Goal: Check status

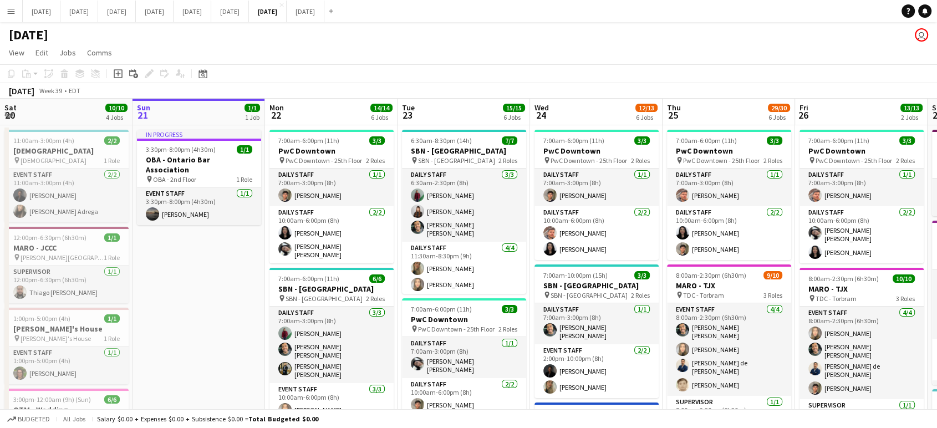
scroll to position [0, 442]
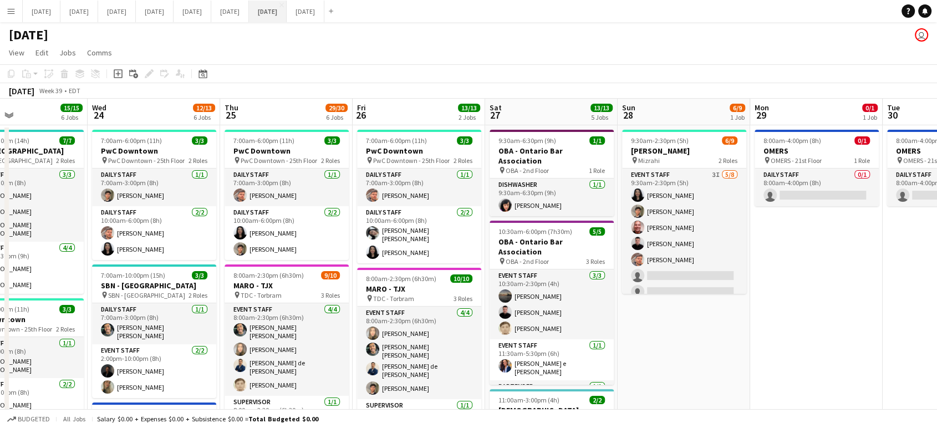
click at [287, 12] on button "[DATE] Close" at bounding box center [268, 12] width 38 height 22
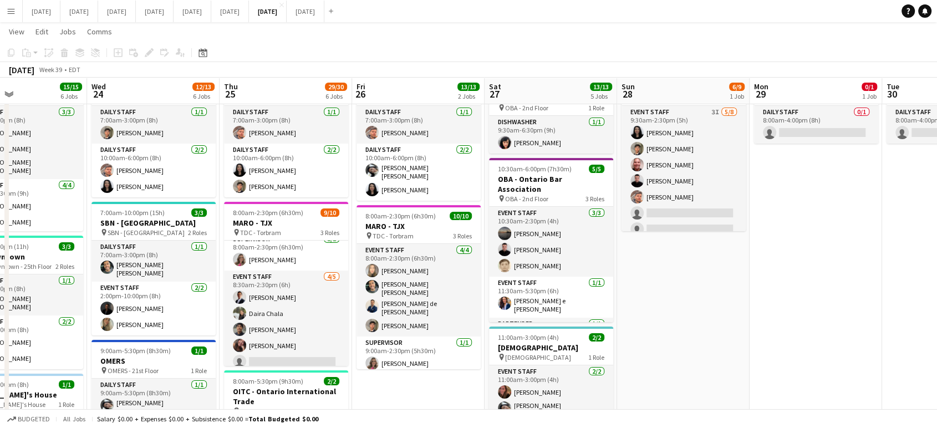
scroll to position [0, 443]
drag, startPoint x: 823, startPoint y: 216, endPoint x: 461, endPoint y: 222, distance: 361.5
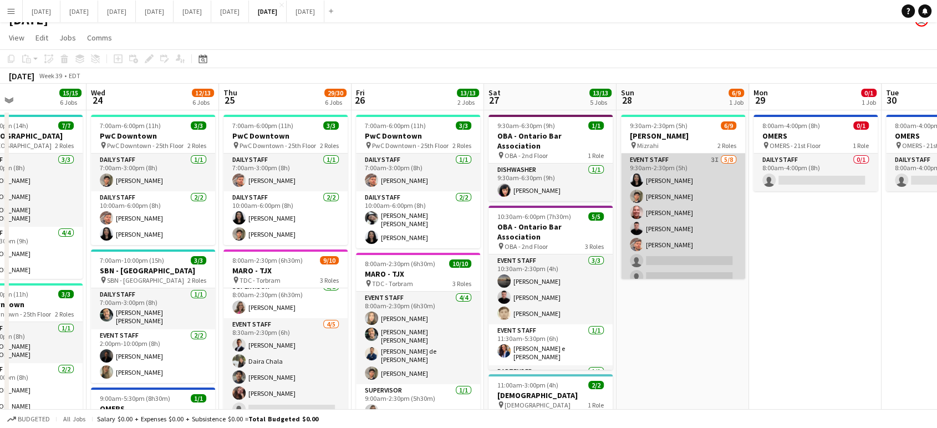
scroll to position [0, 0]
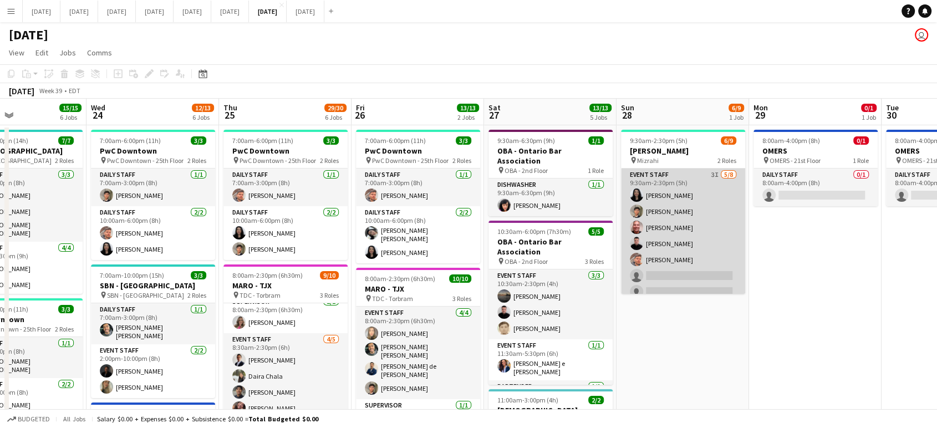
click at [702, 249] on app-card-role "Event Staff 3I [DATE] 9:30am-2:30pm (5h) [PERSON_NAME] Sanchetta [PERSON_NAME] …" at bounding box center [683, 244] width 124 height 150
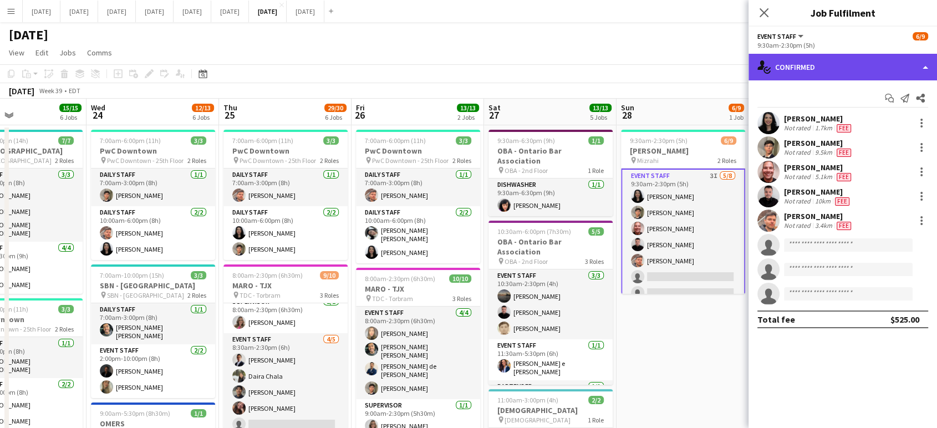
click at [928, 66] on div "single-neutral-actions-check-2 Confirmed" at bounding box center [842, 67] width 188 height 27
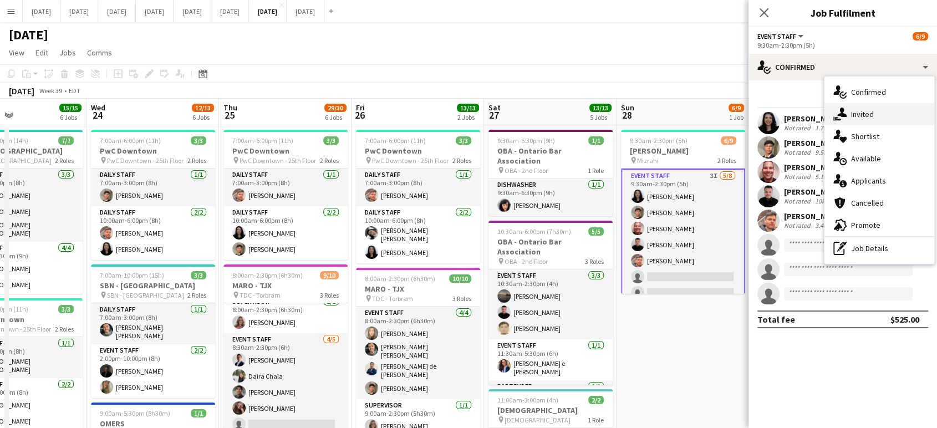
click at [889, 109] on div "single-neutral-actions-share-1 Invited" at bounding box center [879, 114] width 110 height 22
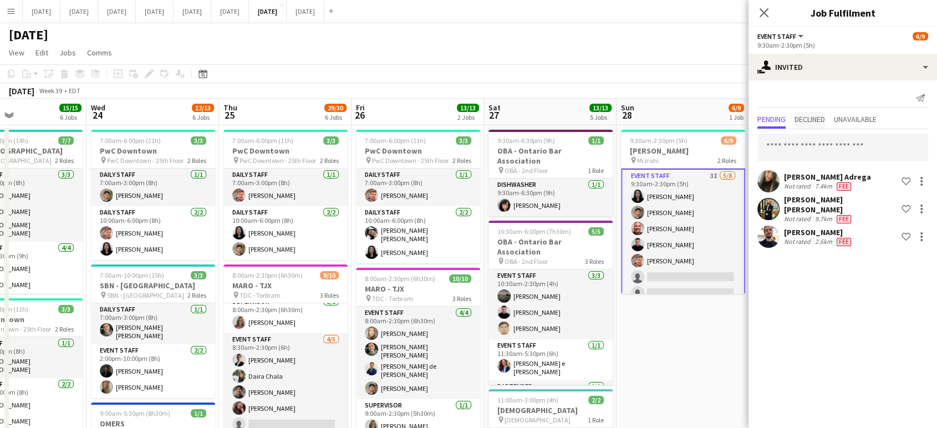
click at [825, 124] on span "Declined" at bounding box center [809, 120] width 30 height 17
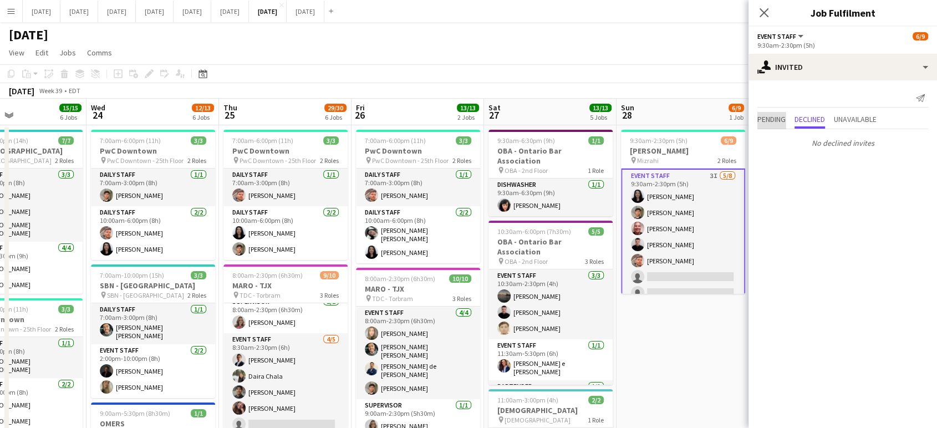
click at [760, 125] on span "Pending" at bounding box center [771, 120] width 28 height 17
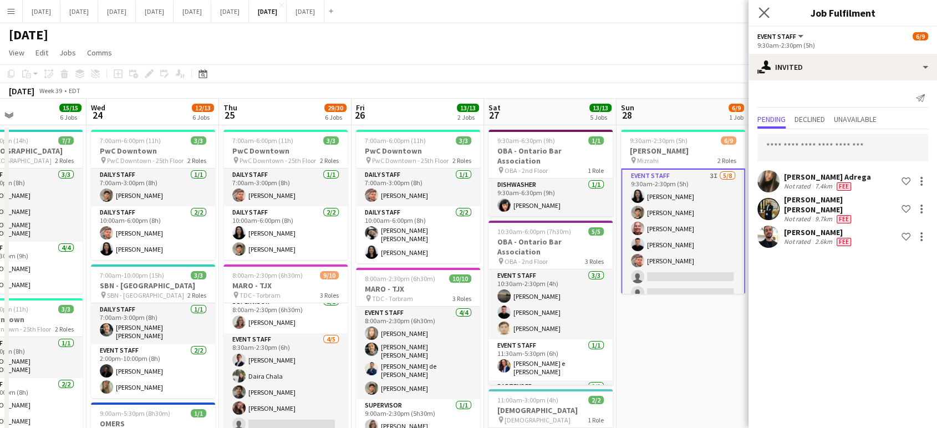
click at [768, 15] on icon "Close pop-in" at bounding box center [763, 12] width 11 height 11
